Goal: Information Seeking & Learning: Find specific fact

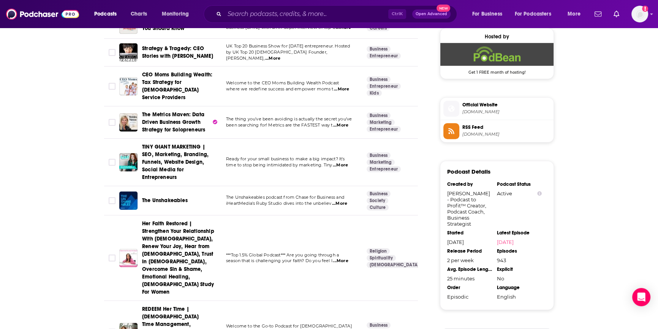
scroll to position [690, 0]
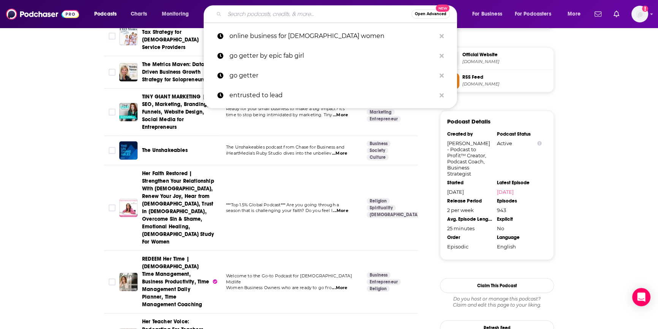
click at [240, 12] on input "Search podcasts, credits, & more..." at bounding box center [317, 14] width 187 height 12
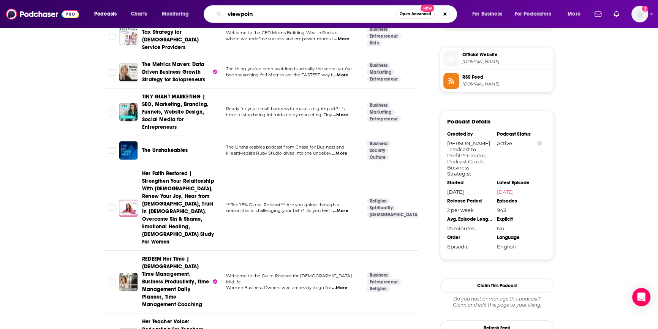
type input "viewpoint"
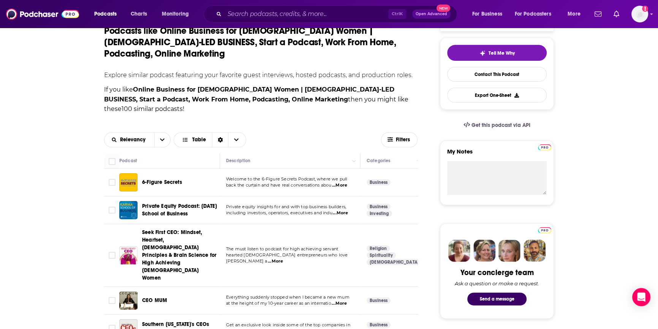
scroll to position [311, 0]
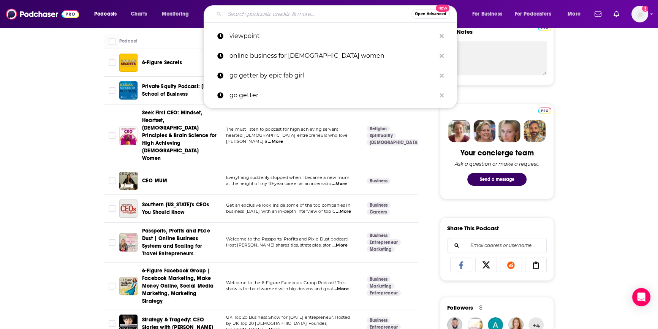
click at [256, 13] on input "Search podcasts, credits, & more..." at bounding box center [317, 14] width 187 height 12
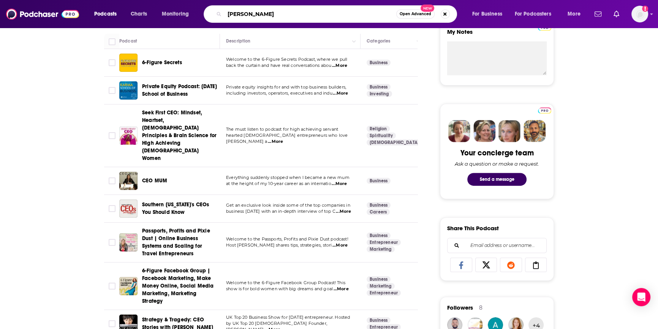
type input "[PERSON_NAME] from"
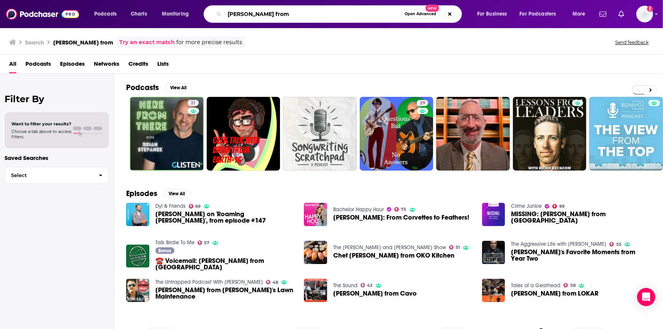
drag, startPoint x: 285, startPoint y: 15, endPoint x: 210, endPoint y: 7, distance: 75.6
click at [210, 7] on div "[PERSON_NAME] from Open Advanced New" at bounding box center [332, 13] width 258 height 17
type input "wyll"
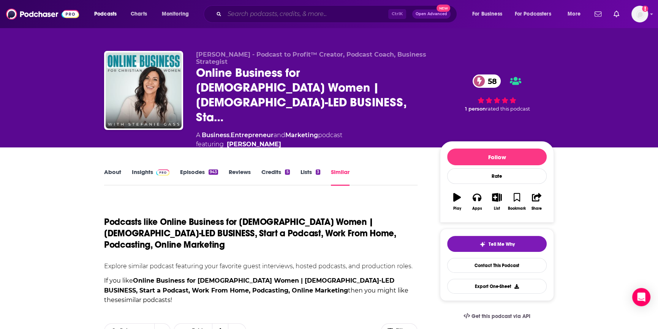
click at [334, 14] on input "Search podcasts, credits, & more..." at bounding box center [306, 14] width 164 height 12
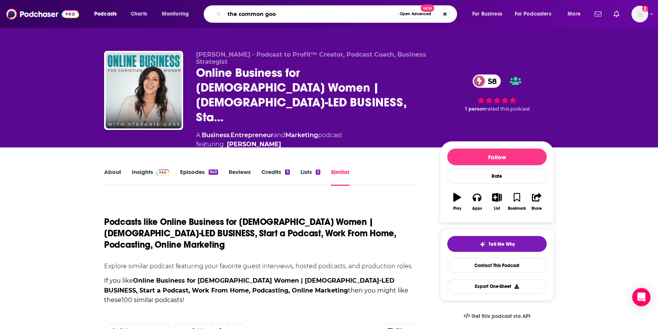
type input "the common good"
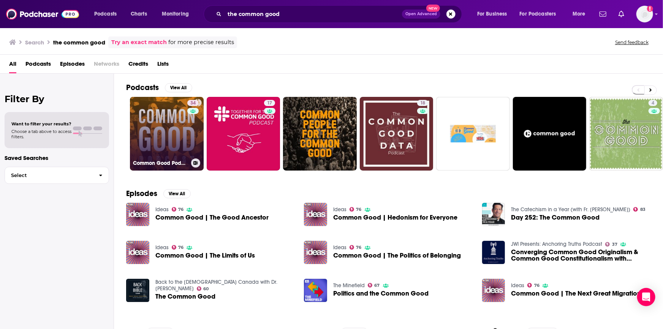
click at [187, 141] on div "34" at bounding box center [193, 129] width 13 height 58
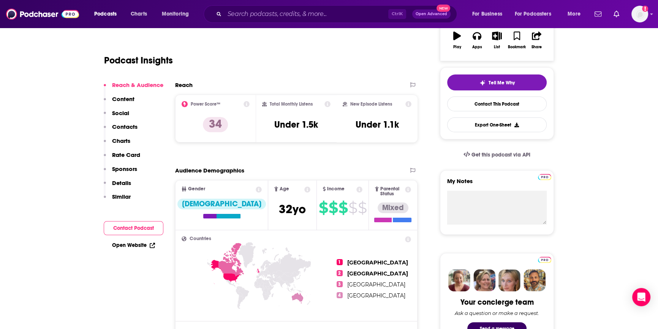
scroll to position [34, 0]
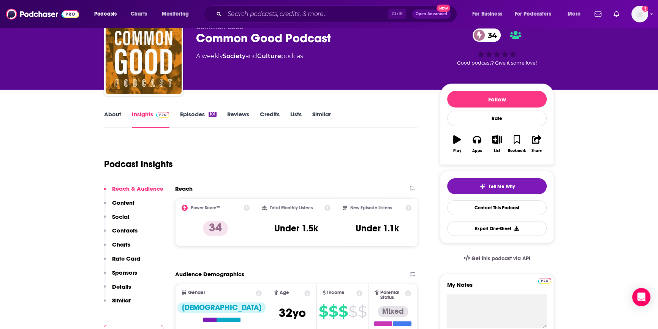
click at [115, 114] on link "About" at bounding box center [112, 118] width 17 height 17
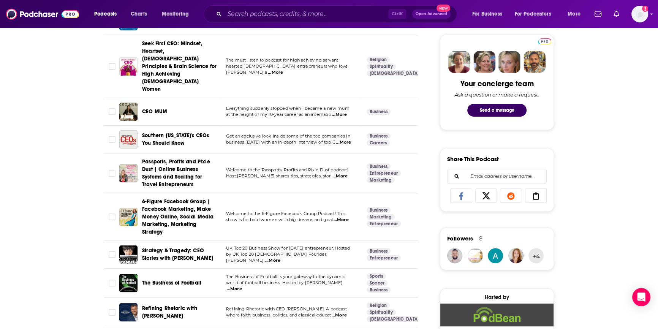
scroll to position [448, 0]
